Goal: Task Accomplishment & Management: Manage account settings

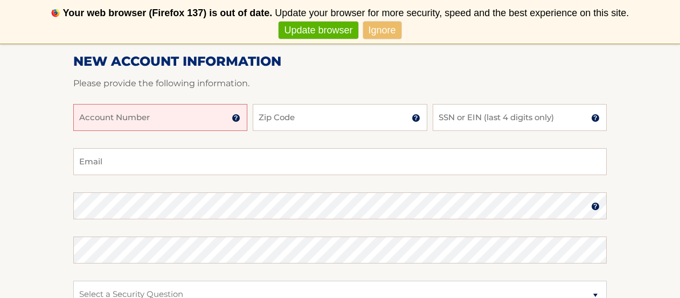
scroll to position [172, 0]
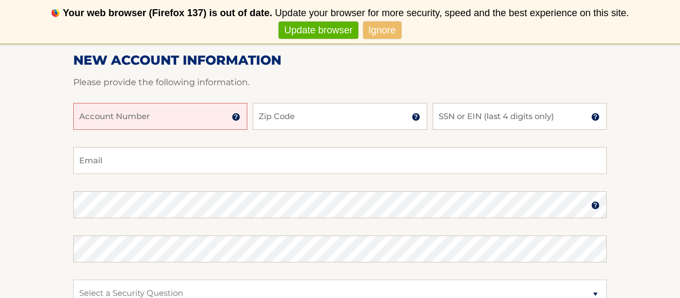
click at [103, 121] on input "Account Number" at bounding box center [160, 116] width 174 height 27
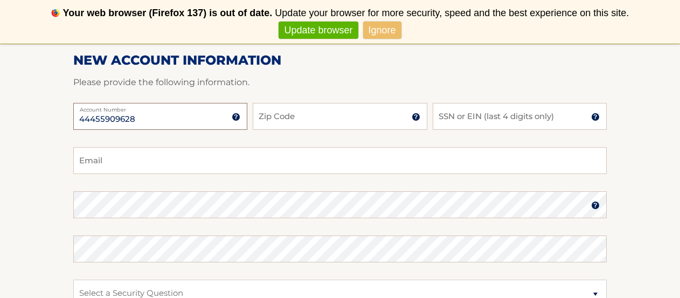
type input "44455909628"
click at [265, 119] on input "Zip Code" at bounding box center [340, 116] width 174 height 27
type input "10312"
click at [446, 121] on input "SSN or EIN (last 4 digits only)" at bounding box center [520, 116] width 174 height 27
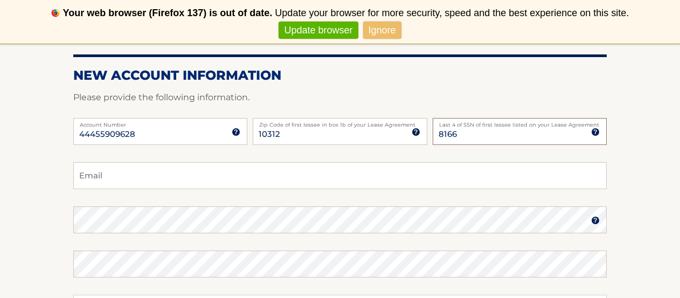
type input "8166"
click at [92, 179] on input "Email" at bounding box center [340, 175] width 534 height 27
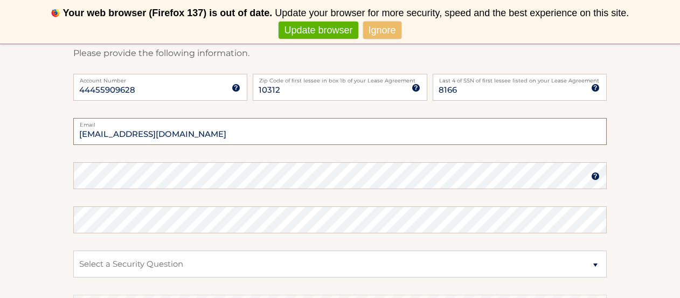
scroll to position [212, 0]
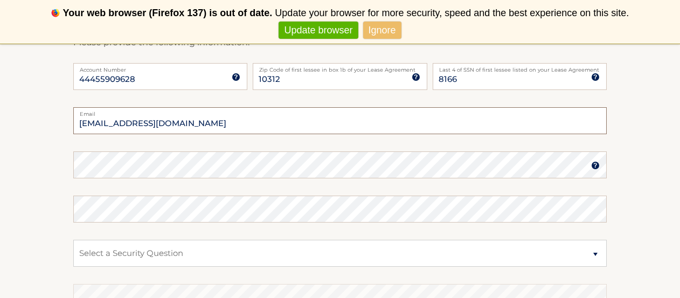
click at [187, 123] on input "akdasgupta1@gmail.com" at bounding box center [340, 120] width 534 height 27
type input "akdasgupta1@gmail.com"
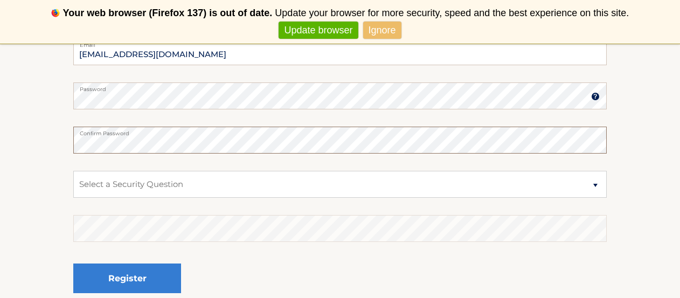
scroll to position [281, 0]
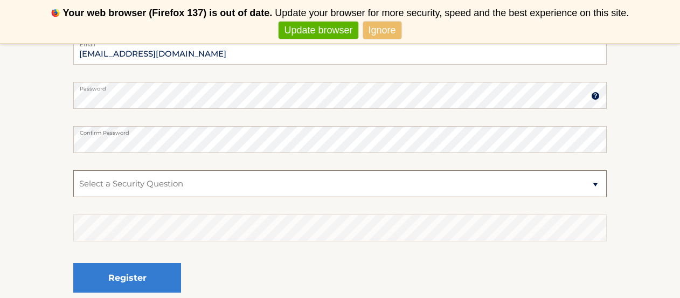
select select "2"
click option "What is your mother’s maiden name?" at bounding box center [0, 0] width 0 height 0
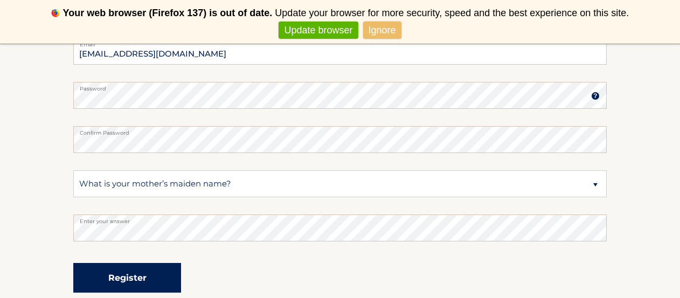
click at [130, 279] on button "Register" at bounding box center [127, 278] width 108 height 30
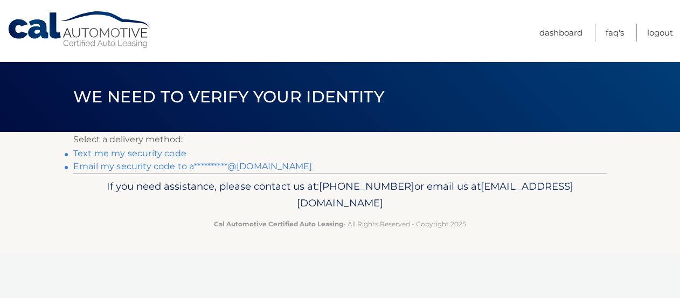
click at [128, 154] on link "Text me my security code" at bounding box center [129, 153] width 113 height 10
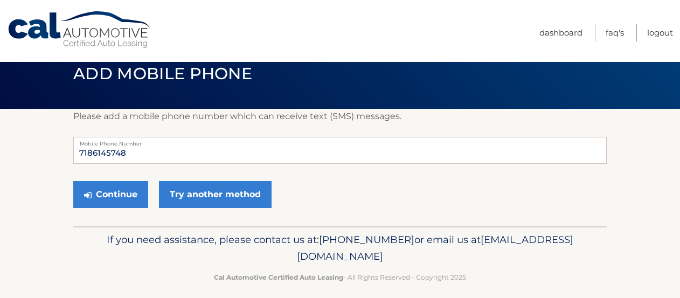
scroll to position [33, 0]
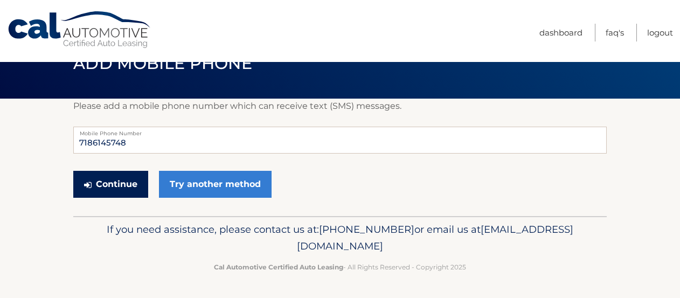
click at [120, 184] on button "Continue" at bounding box center [110, 184] width 75 height 27
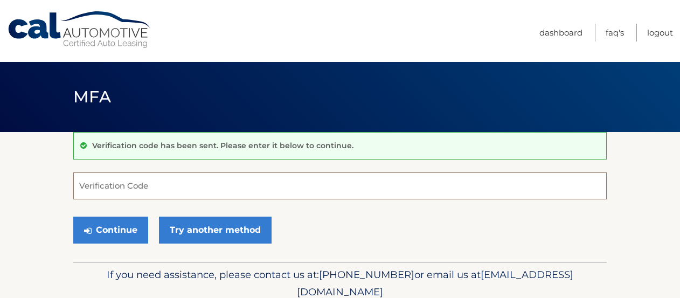
click at [91, 187] on input "Verification Code" at bounding box center [340, 185] width 534 height 27
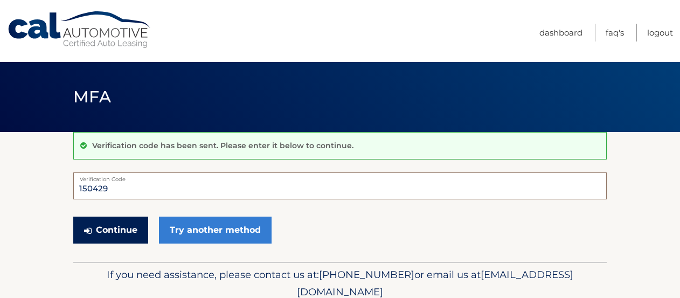
type input "150429"
click at [113, 232] on button "Continue" at bounding box center [110, 230] width 75 height 27
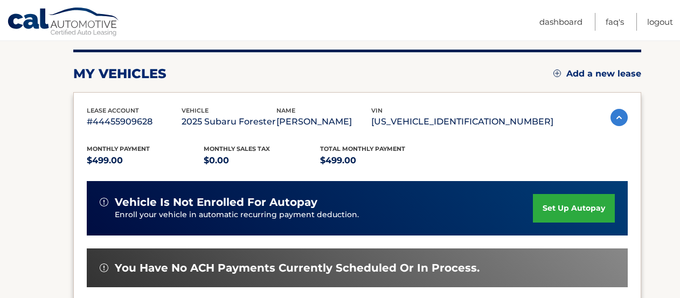
scroll to position [133, 0]
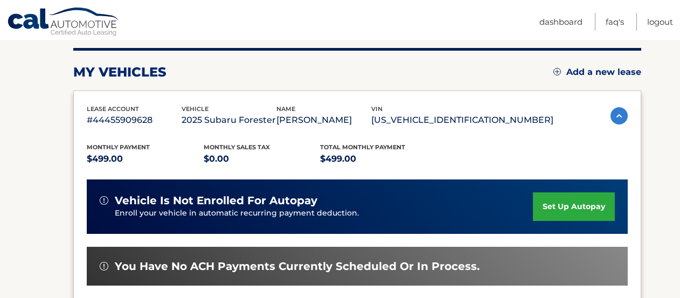
click at [553, 205] on link "set up autopay" at bounding box center [574, 206] width 82 height 29
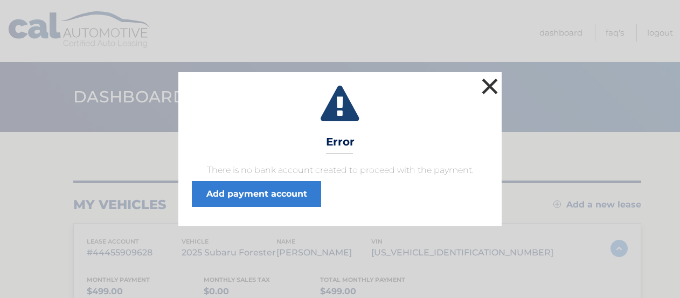
click at [489, 86] on button "×" at bounding box center [490, 86] width 22 height 22
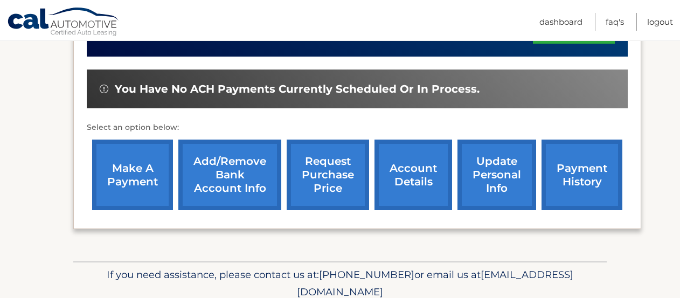
scroll to position [312, 0]
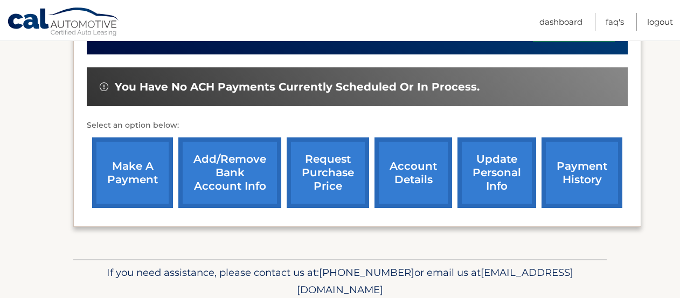
click at [230, 208] on link "Add/Remove bank account info" at bounding box center [229, 172] width 103 height 71
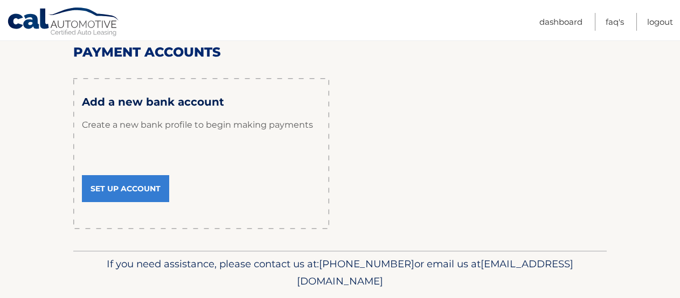
scroll to position [135, 0]
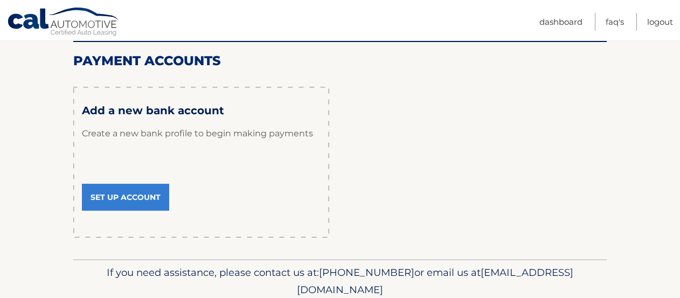
click at [126, 196] on link "Set Up Account" at bounding box center [125, 197] width 87 height 27
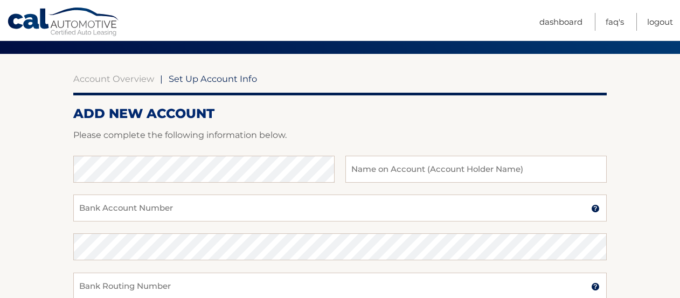
scroll to position [81, 0]
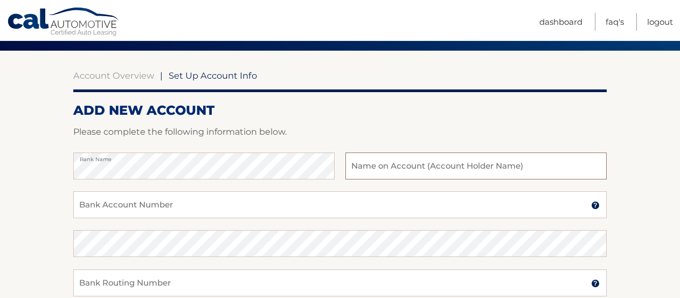
click at [350, 167] on input "text" at bounding box center [476, 166] width 261 height 27
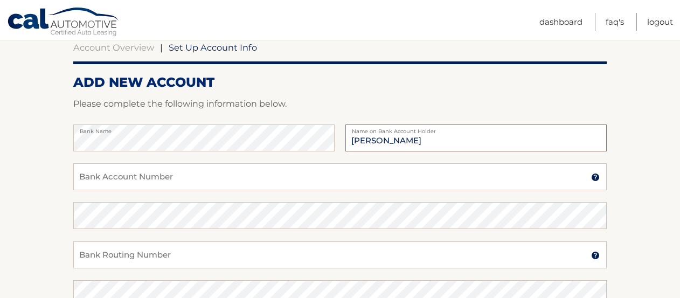
scroll to position [111, 0]
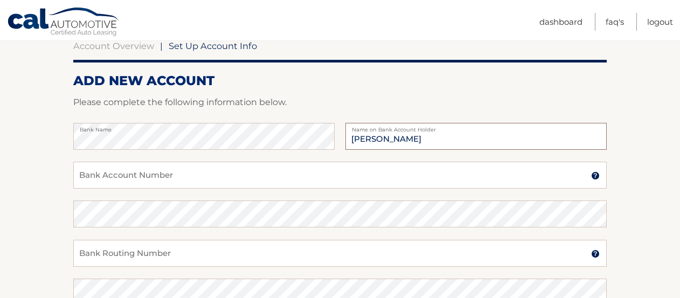
type input "[PERSON_NAME]"
click at [86, 178] on input "Bank Account Number" at bounding box center [340, 175] width 534 height 27
click at [106, 180] on input "358 70532" at bounding box center [340, 175] width 534 height 27
type input "358 70 532"
click at [85, 252] on input "Bank Routing Number" at bounding box center [340, 253] width 534 height 27
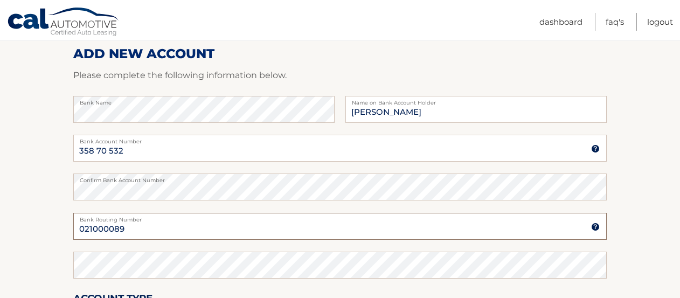
scroll to position [154, 0]
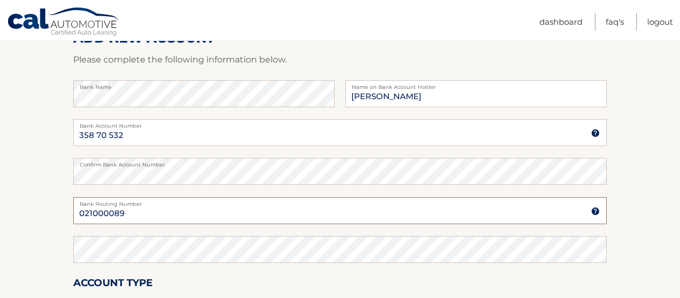
type input "021000089"
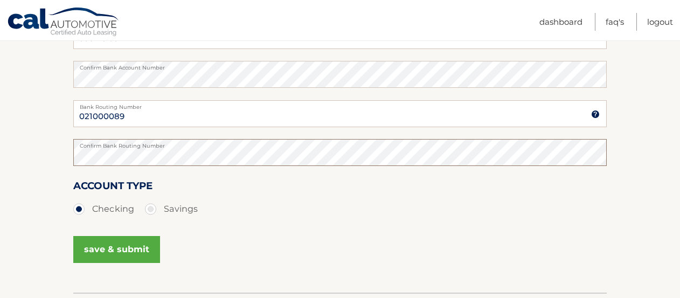
scroll to position [297, 0]
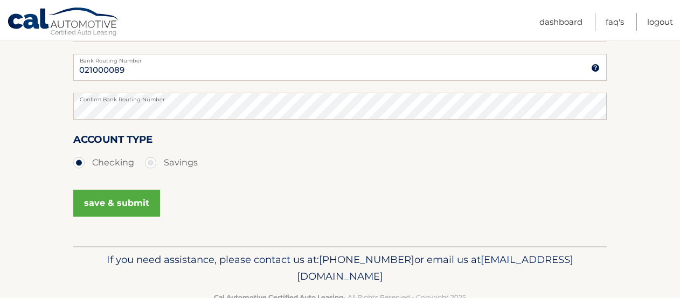
click at [123, 205] on button "save & submit" at bounding box center [116, 203] width 87 height 27
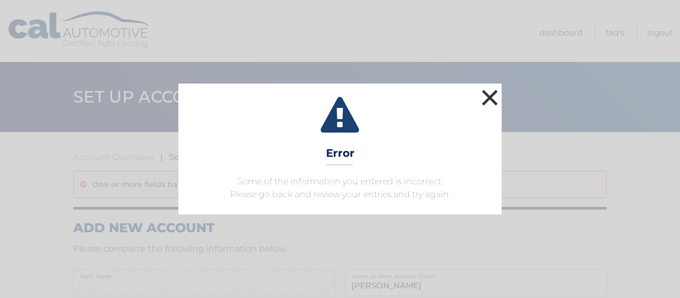
click at [495, 95] on button "×" at bounding box center [490, 98] width 22 height 22
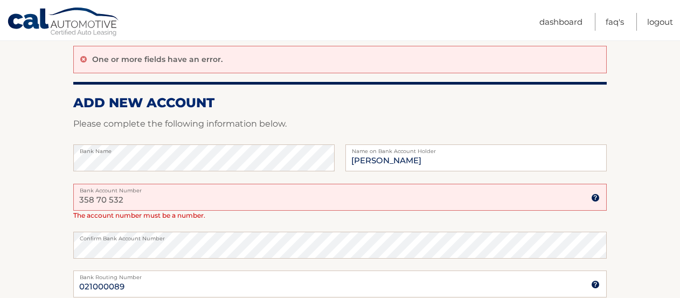
scroll to position [126, 0]
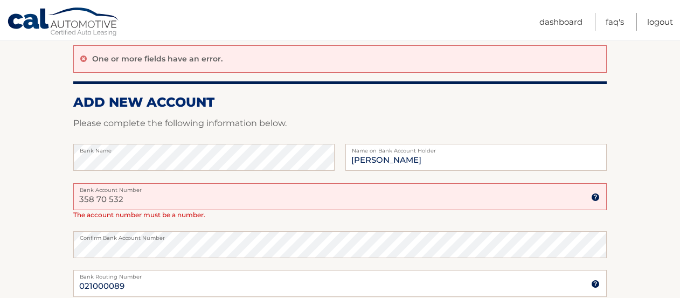
click at [99, 201] on input "358 70 532" at bounding box center [340, 196] width 534 height 27
click at [109, 200] on input "35870 532" at bounding box center [340, 196] width 534 height 27
type input "35870532"
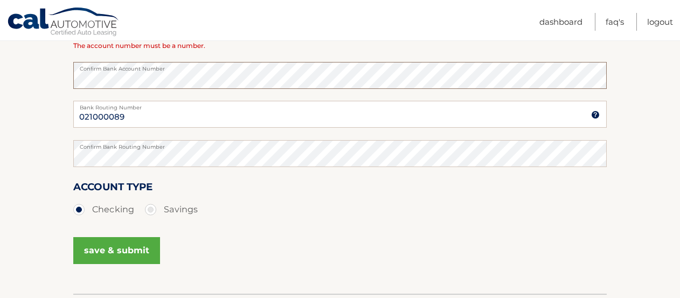
scroll to position [300, 0]
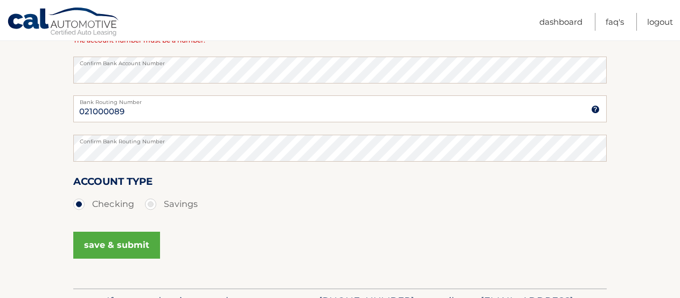
click at [126, 249] on button "save & submit" at bounding box center [116, 245] width 87 height 27
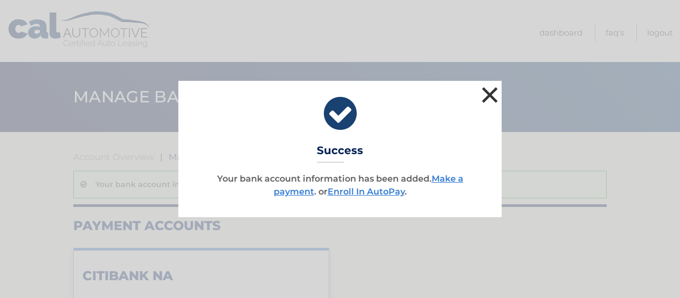
click at [491, 97] on button "×" at bounding box center [490, 95] width 22 height 22
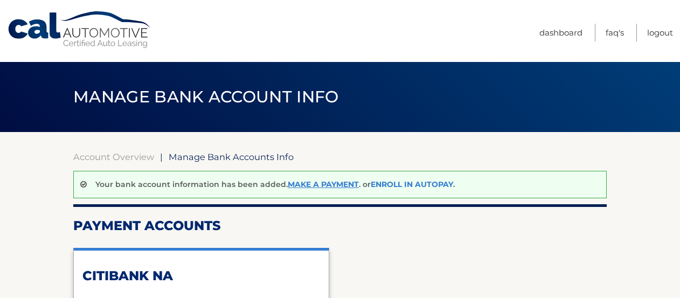
click at [412, 185] on link "Enroll In AutoPay" at bounding box center [412, 185] width 82 height 10
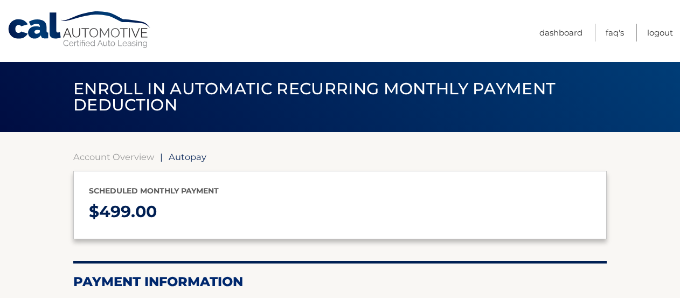
select select "Mjk3ZDcyYTgtMjkxZi00MjI1LWEzNzMtOGNkN2M2NmY2OTU1"
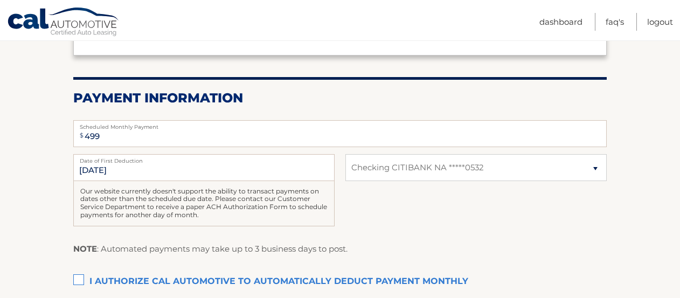
scroll to position [192, 0]
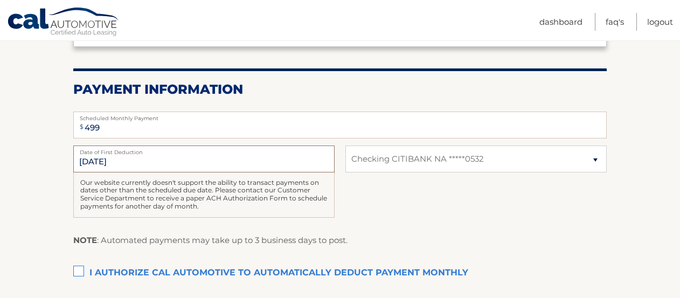
drag, startPoint x: 84, startPoint y: 163, endPoint x: 100, endPoint y: 167, distance: 16.6
click at [85, 163] on input "9/8/2025" at bounding box center [203, 159] width 261 height 27
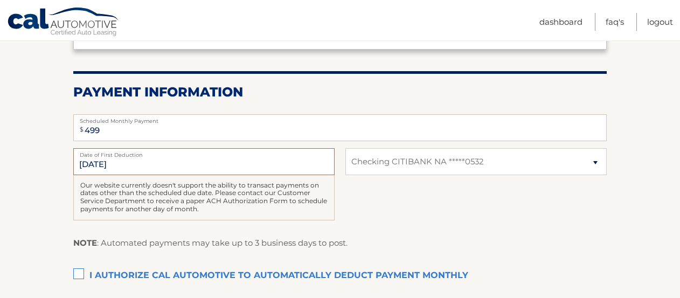
drag, startPoint x: 85, startPoint y: 162, endPoint x: 69, endPoint y: 162, distance: 16.2
click at [73, 162] on input "9/8/2025" at bounding box center [203, 161] width 261 height 27
click at [61, 165] on section "Account Overview | Autopay Scheduled monthly payment $ 499.00 Payment Informati…" at bounding box center [340, 145] width 680 height 406
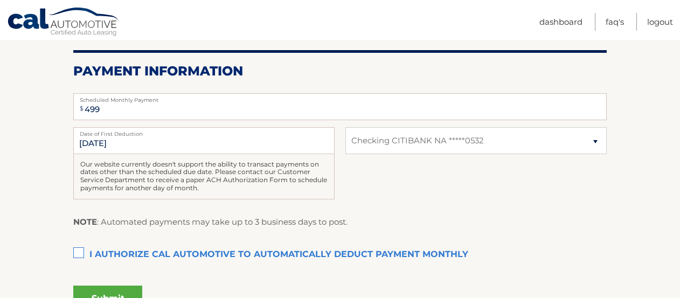
scroll to position [215, 0]
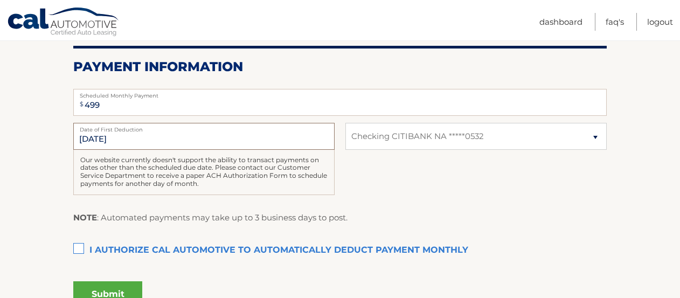
drag, startPoint x: 115, startPoint y: 139, endPoint x: 62, endPoint y: 141, distance: 53.4
click at [73, 141] on input "[DATE]" at bounding box center [203, 136] width 261 height 27
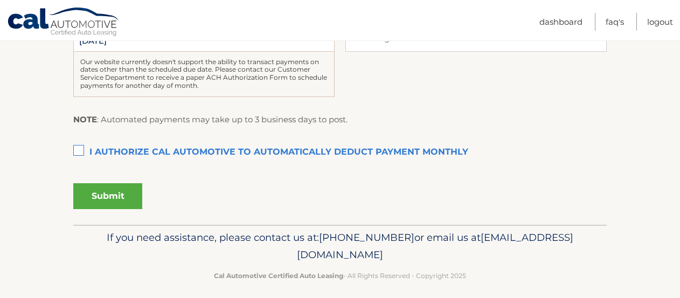
click at [29, 134] on section "Account Overview | Autopay Scheduled monthly payment $ 499.00 Payment Informati…" at bounding box center [340, 22] width 680 height 406
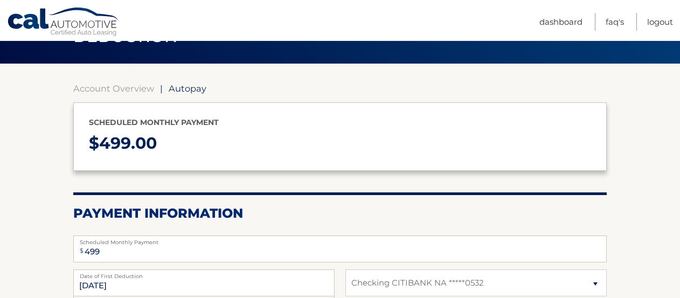
scroll to position [74, 0]
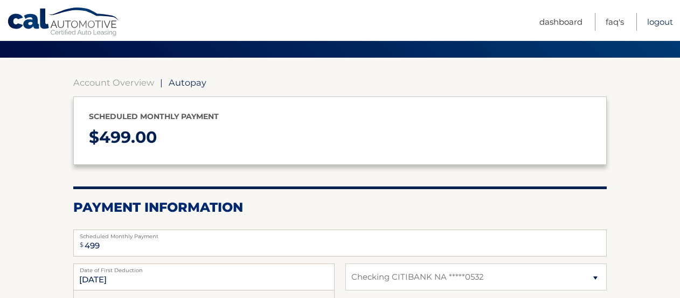
click at [658, 24] on link "Logout" at bounding box center [660, 22] width 26 height 18
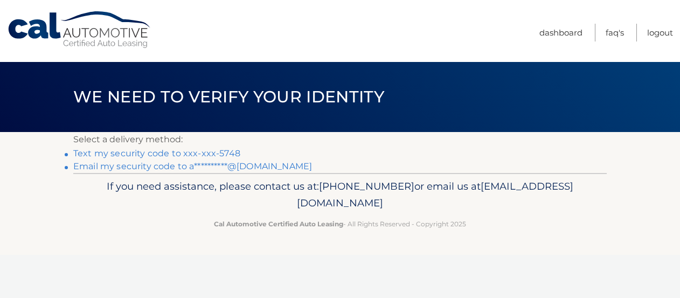
click at [205, 155] on link "Text my security code to xxx-xxx-5748" at bounding box center [156, 153] width 167 height 10
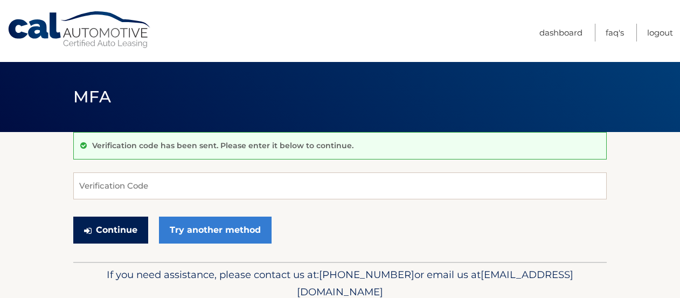
click at [118, 230] on button "Continue" at bounding box center [110, 230] width 75 height 27
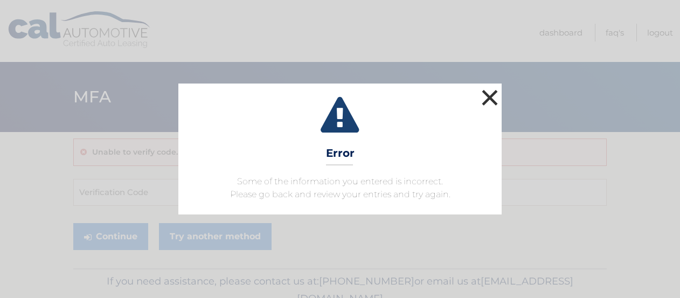
click at [487, 96] on button "×" at bounding box center [490, 98] width 22 height 22
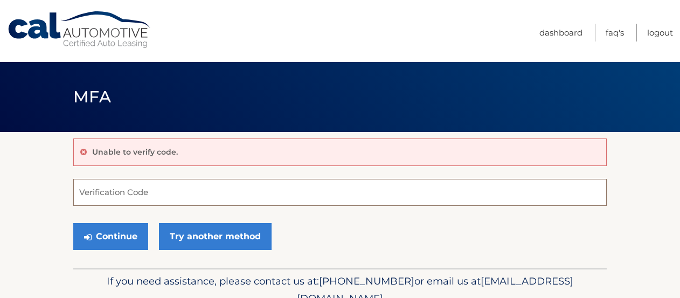
click at [85, 198] on input "Verification Code" at bounding box center [340, 192] width 534 height 27
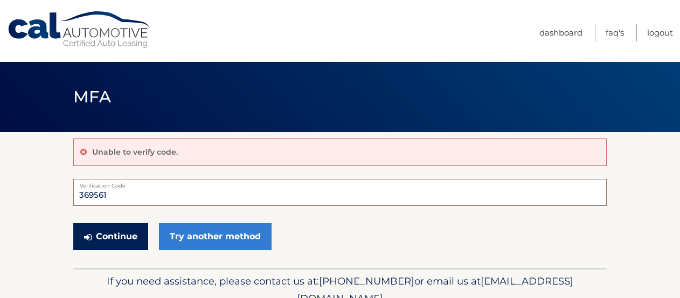
type input "369561"
click at [114, 238] on button "Continue" at bounding box center [110, 236] width 75 height 27
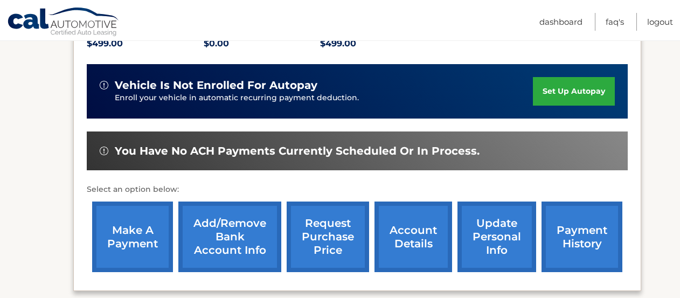
scroll to position [251, 0]
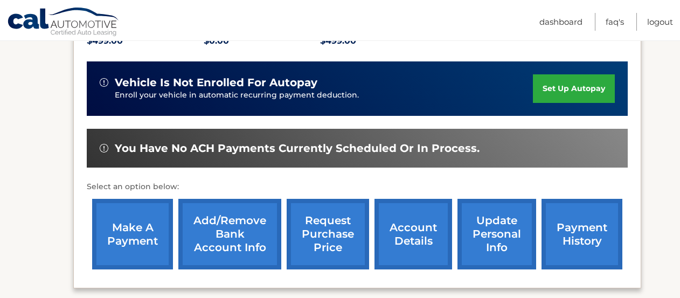
click at [544, 94] on link "set up autopay" at bounding box center [574, 88] width 82 height 29
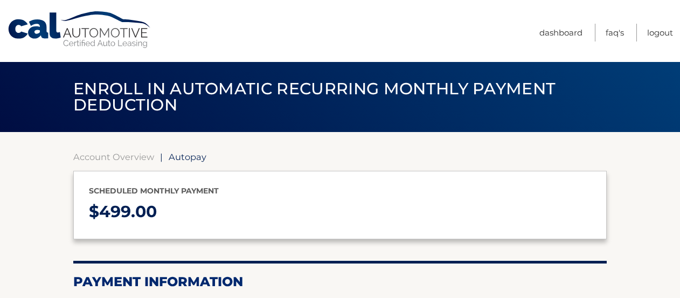
select select "Mjk3ZDcyYTgtMjkxZi00MjI1LWEzNzMtOGNkN2M2NmY2OTU1"
click at [659, 36] on link "Logout" at bounding box center [660, 33] width 26 height 18
